Goal: Transaction & Acquisition: Purchase product/service

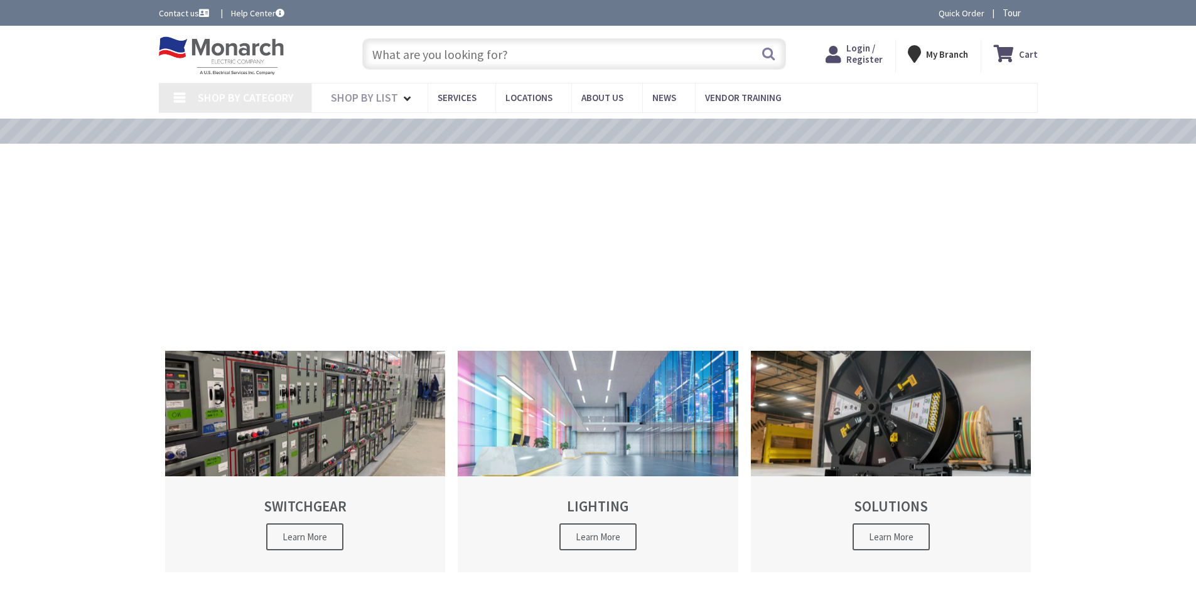
type input "[GEOGRAPHIC_DATA], [STREET_ADDRESS]"
click at [407, 54] on input "text" at bounding box center [574, 53] width 424 height 31
paste input "B3100HH"
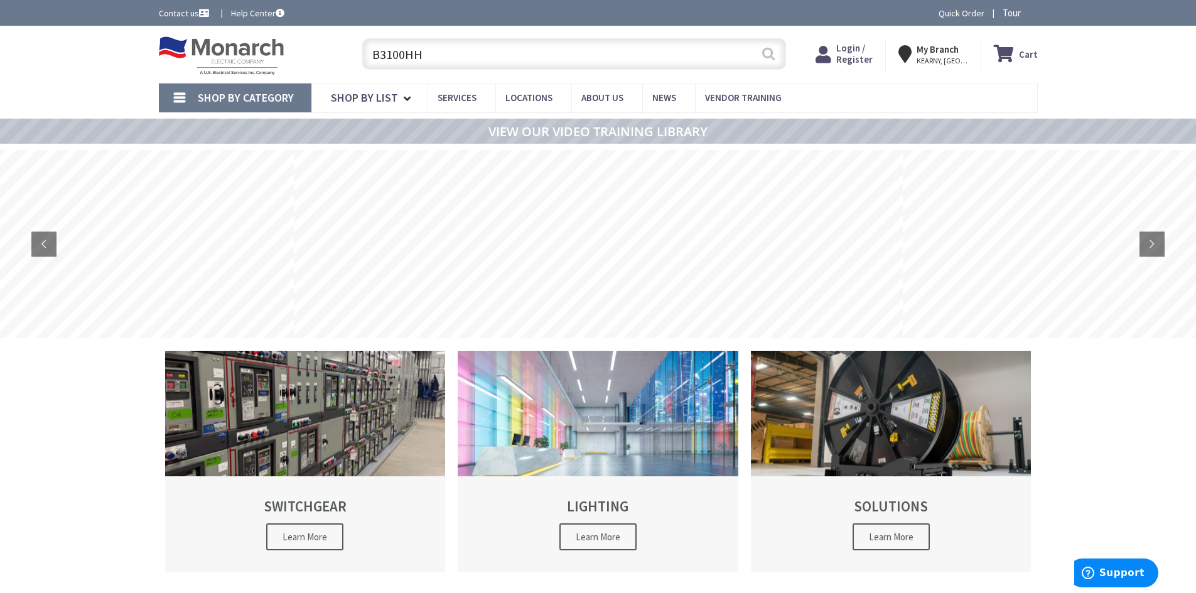
type input "B3100HH"
click at [771, 57] on button "Search" at bounding box center [768, 54] width 16 height 28
click at [519, 60] on input "B3100HH" at bounding box center [574, 53] width 424 height 31
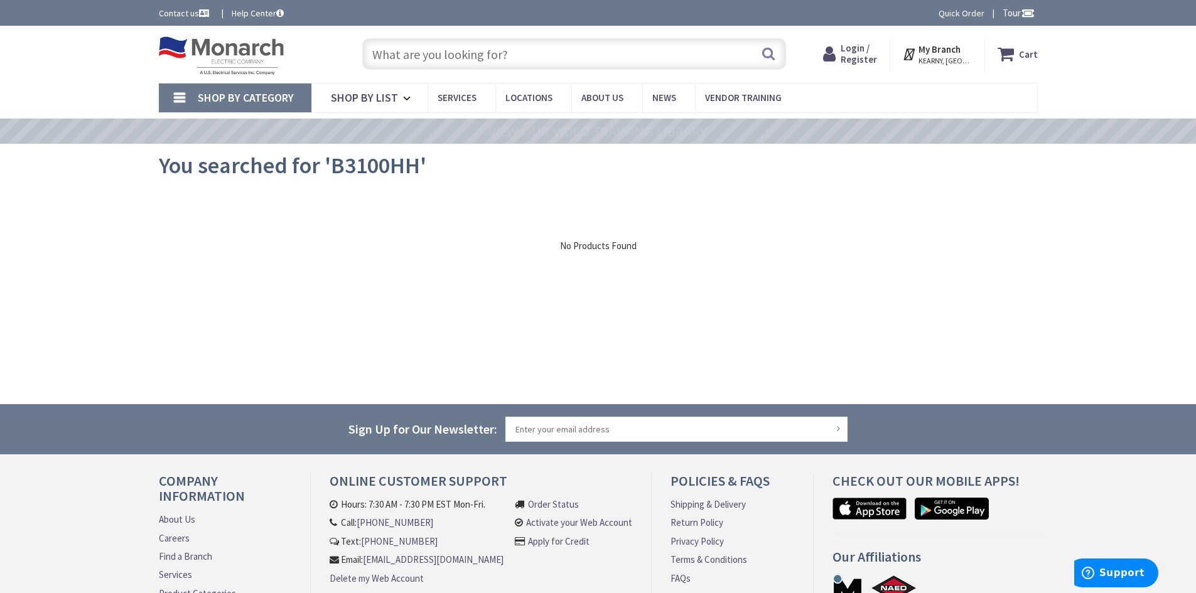
click at [522, 58] on input "text" at bounding box center [574, 53] width 424 height 31
type input "s"
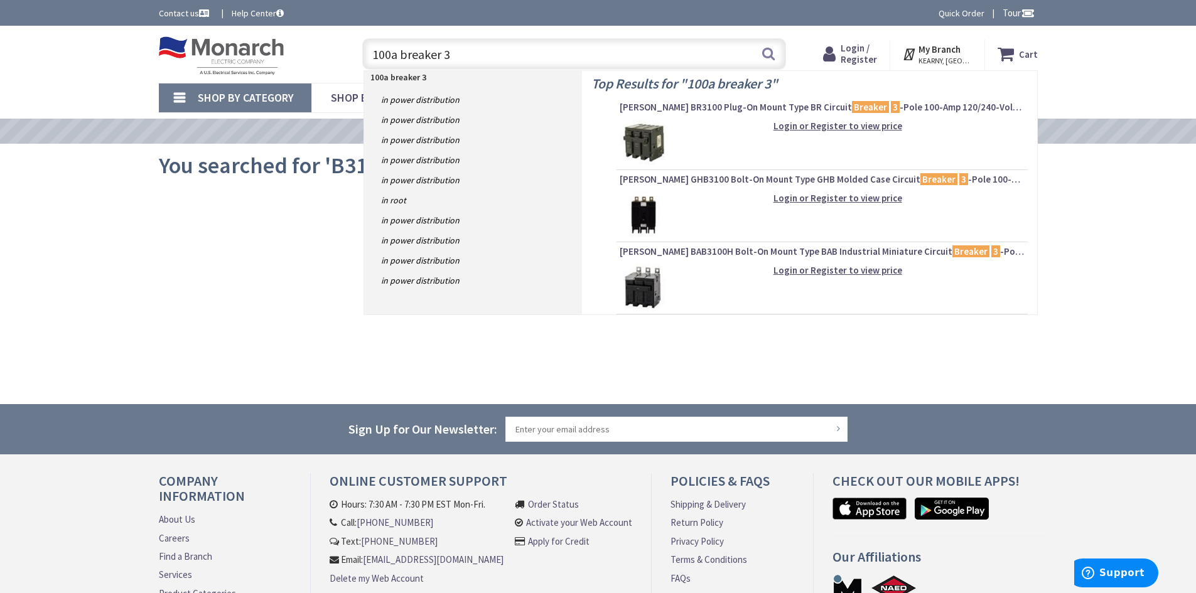
click at [553, 60] on input "100a breaker 3" at bounding box center [574, 53] width 424 height 31
type input "sealtite"
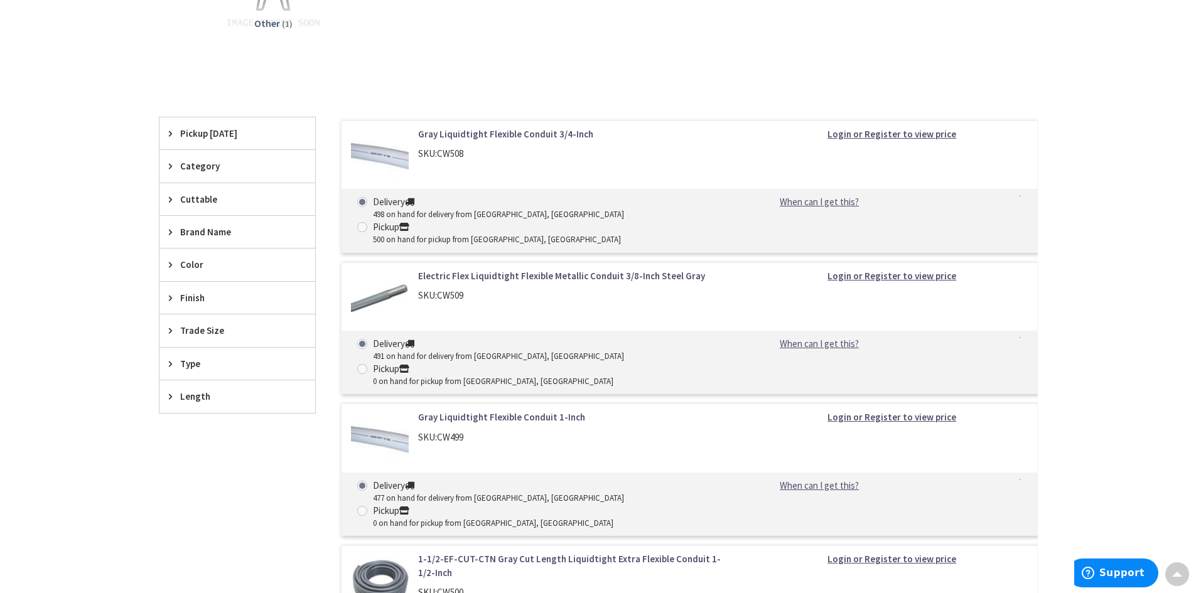
scroll to position [377, 0]
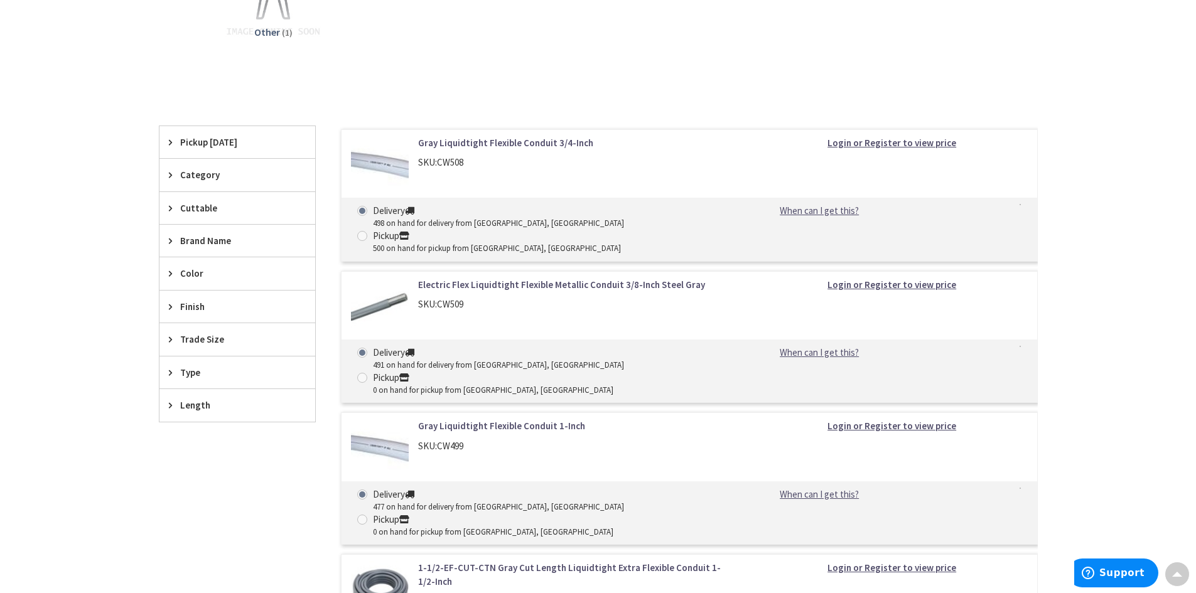
click at [195, 343] on span "Trade Size" at bounding box center [231, 339] width 102 height 13
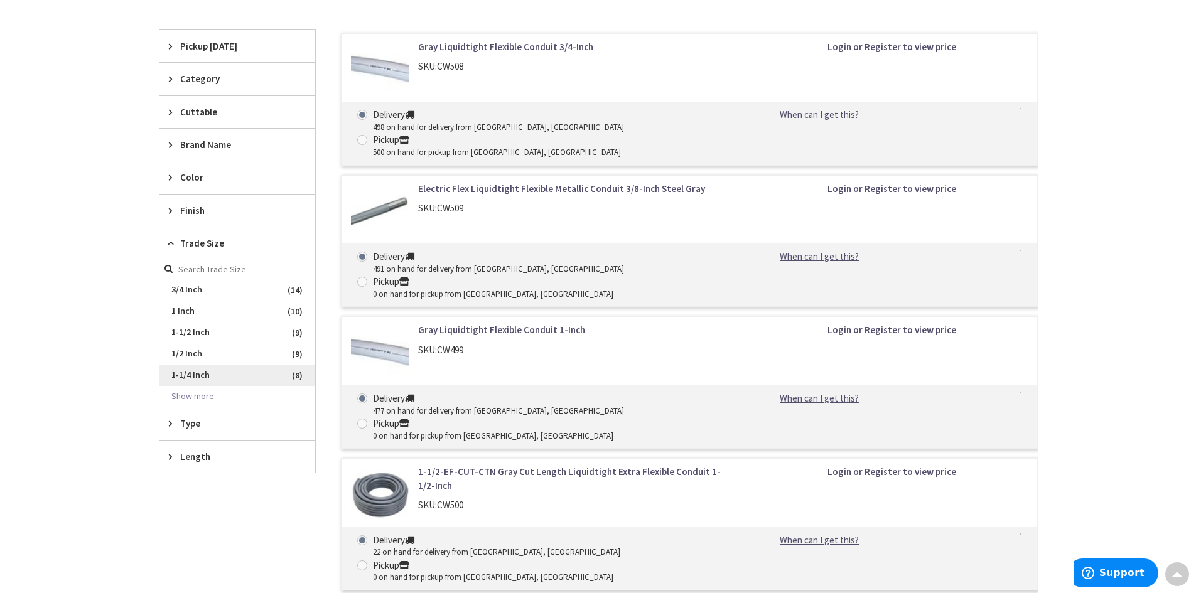
scroll to position [502, 0]
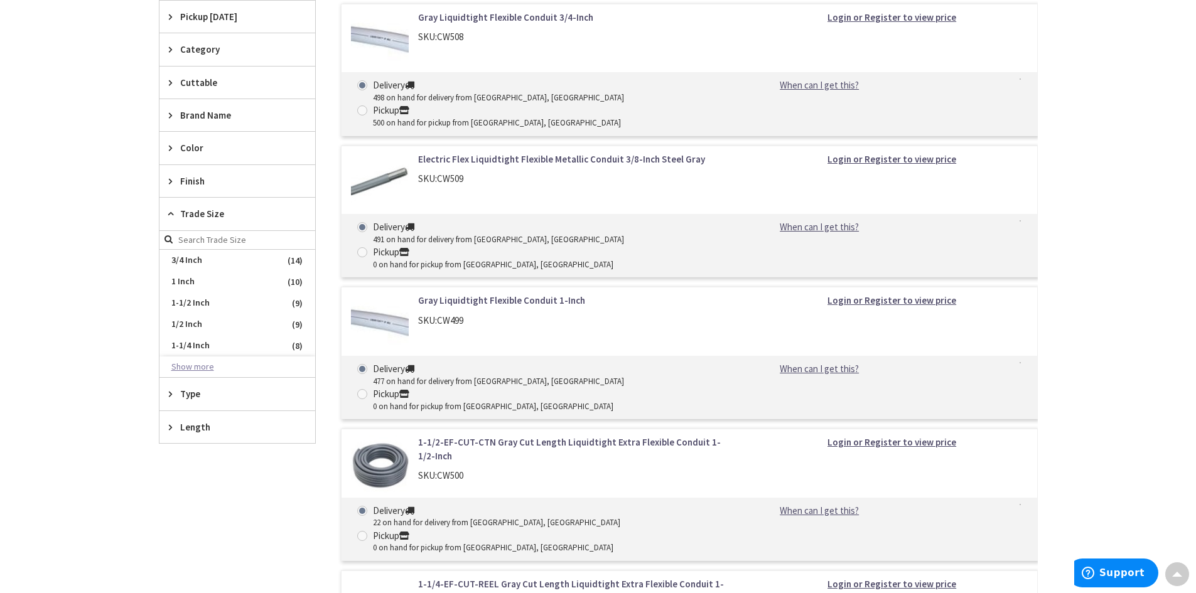
click at [197, 360] on button "Show more" at bounding box center [237, 367] width 156 height 21
click at [239, 307] on span "1-1/2 Inch" at bounding box center [237, 303] width 156 height 21
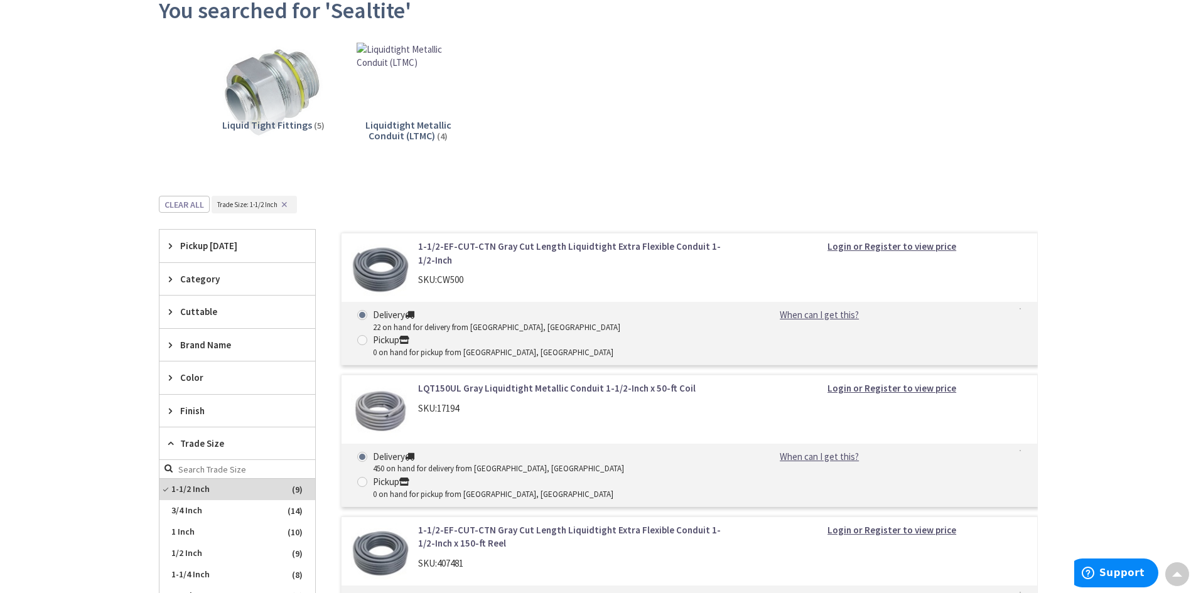
scroll to position [122, 0]
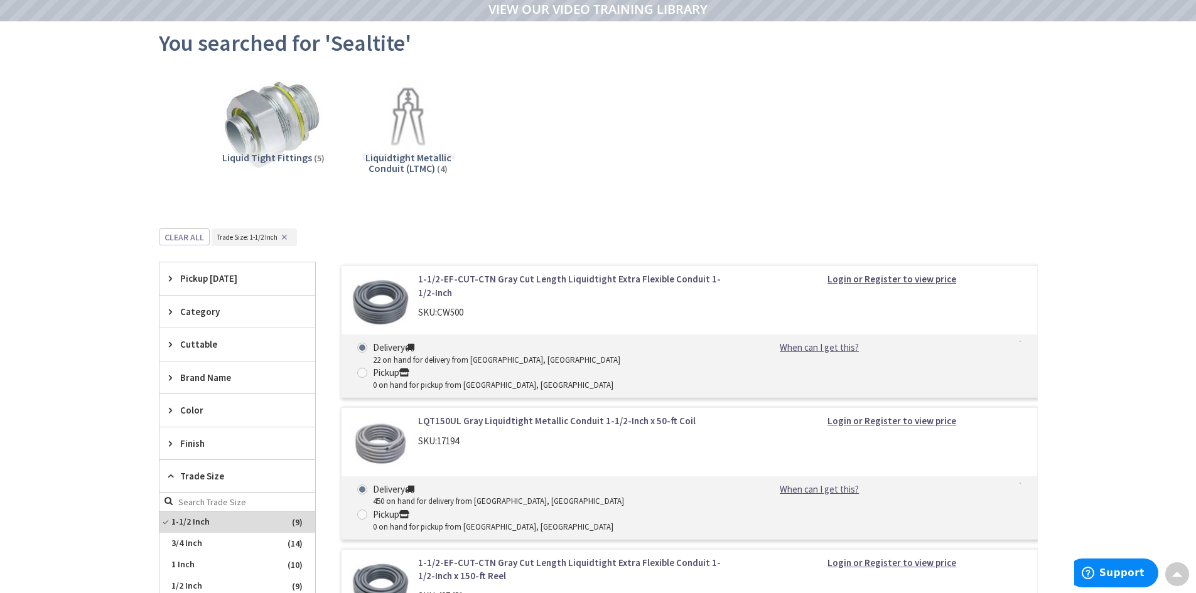
click at [509, 272] on link "1-1/2-EF-CUT-CTN Gray Cut Length Liquidtight Extra Flexible Conduit 1-1/2-Inch" at bounding box center [577, 285] width 319 height 27
click at [507, 277] on link "1-1/2-EF-CUT-CTN Gray Cut Length Liquidtight Extra Flexible Conduit 1-1/2-Inch" at bounding box center [577, 285] width 319 height 27
click at [378, 308] on img at bounding box center [380, 301] width 58 height 58
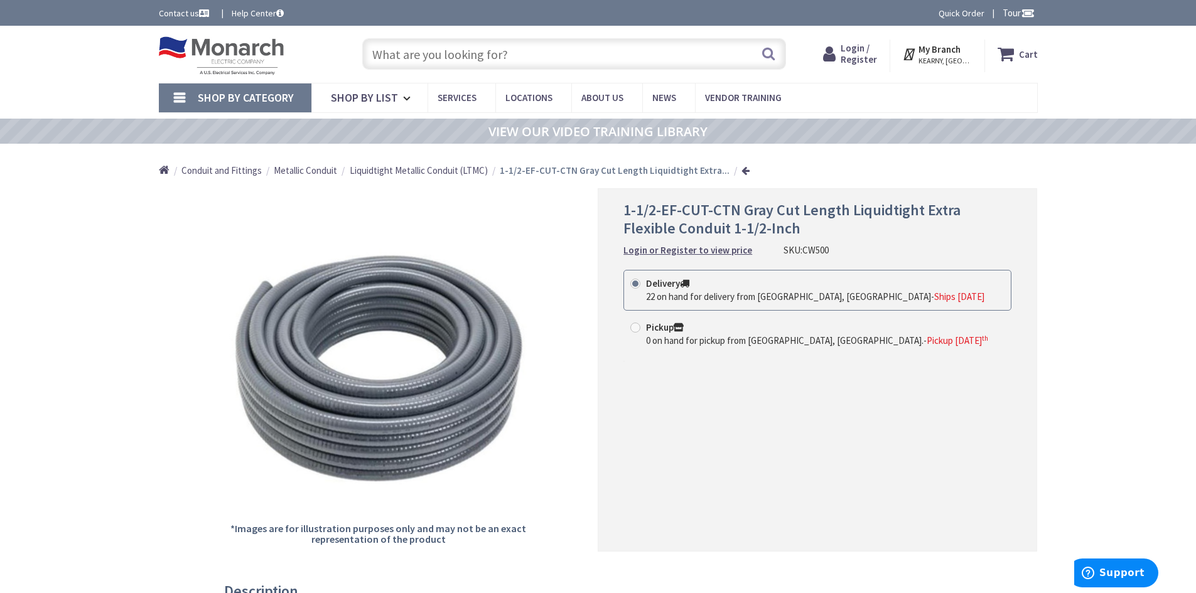
click at [491, 58] on input "text" at bounding box center [574, 53] width 424 height 31
